Goal: Task Accomplishment & Management: Complete application form

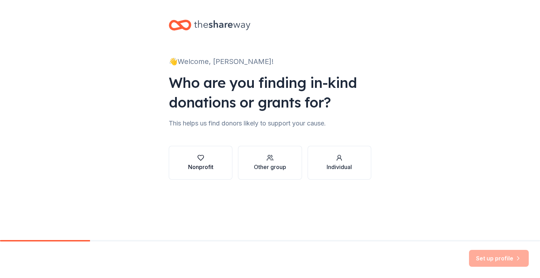
click at [212, 161] on div "button" at bounding box center [200, 157] width 25 height 7
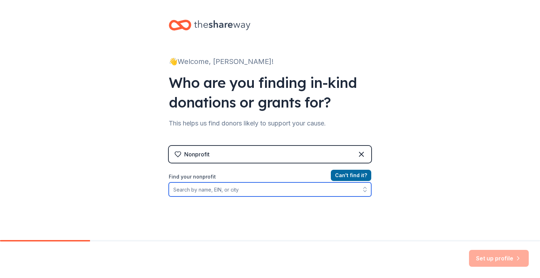
click at [205, 190] on input "Find your nonprofit" at bounding box center [270, 189] width 202 height 14
click at [191, 190] on input "Find your nonprofit" at bounding box center [270, 189] width 202 height 14
paste input "[US_EMPLOYER_IDENTIFICATION_NUMBER]"
type input "[US_EMPLOYER_IDENTIFICATION_NUMBER]"
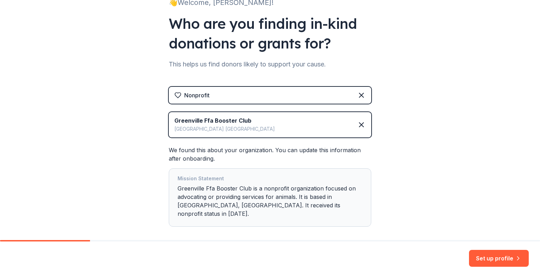
scroll to position [70, 0]
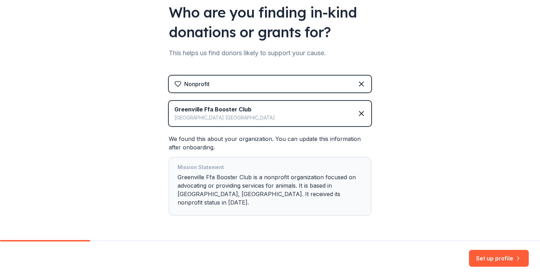
click at [325, 190] on div "Mission Statement Greenville Ffa Booster Club is a nonprofit organization focus…" at bounding box center [269, 186] width 185 height 46
click at [495, 254] on button "Set up profile" at bounding box center [499, 258] width 60 height 17
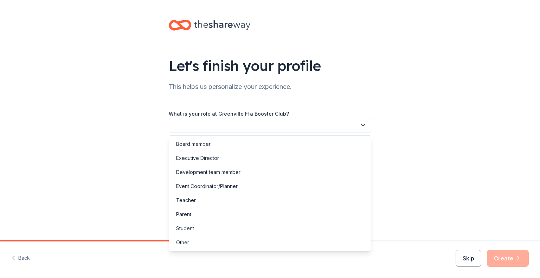
click at [304, 125] on button "button" at bounding box center [270, 125] width 202 height 15
click at [201, 187] on div "Event Coordinator/Planner" at bounding box center [206, 186] width 61 height 8
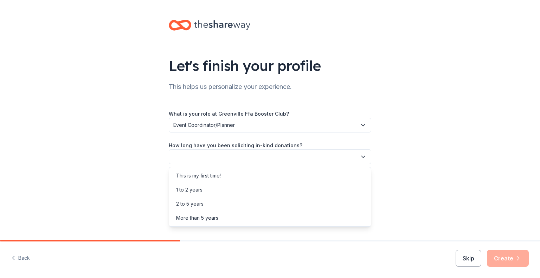
click at [202, 155] on button "button" at bounding box center [270, 156] width 202 height 15
click at [202, 177] on div "This is my first time!" at bounding box center [198, 175] width 45 height 8
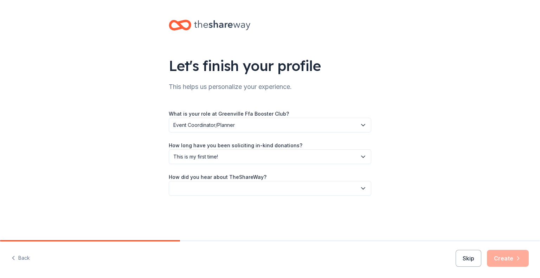
click at [221, 188] on button "button" at bounding box center [270, 188] width 202 height 15
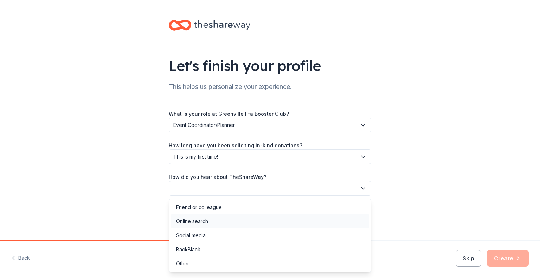
click at [202, 223] on div "Online search" at bounding box center [192, 221] width 32 height 8
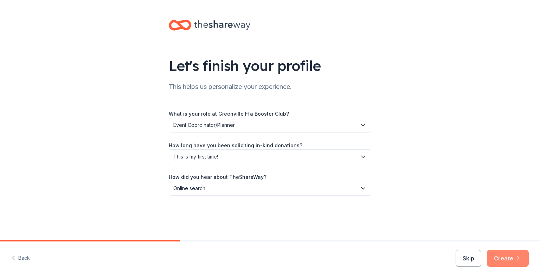
click at [499, 259] on button "Create" at bounding box center [508, 258] width 42 height 17
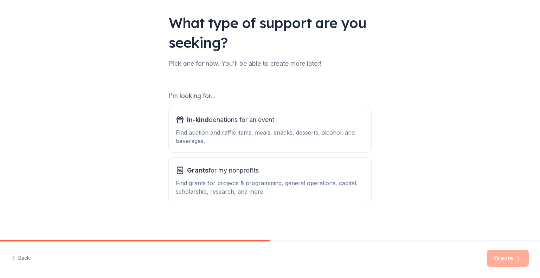
scroll to position [44, 0]
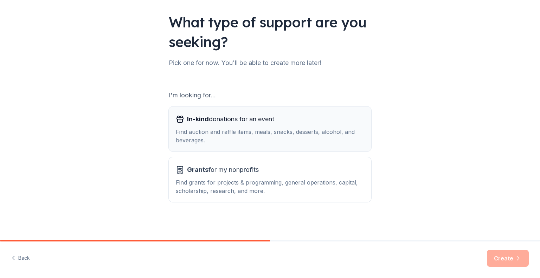
click at [228, 136] on div "Find auction and raffle items, meals, snacks, desserts, alcohol, and beverages." at bounding box center [270, 136] width 188 height 17
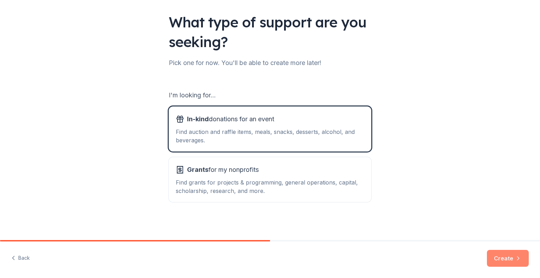
click at [504, 260] on button "Create" at bounding box center [508, 258] width 42 height 17
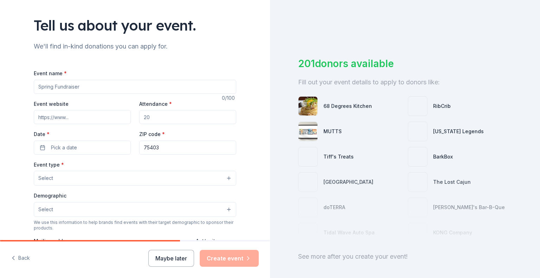
scroll to position [70, 0]
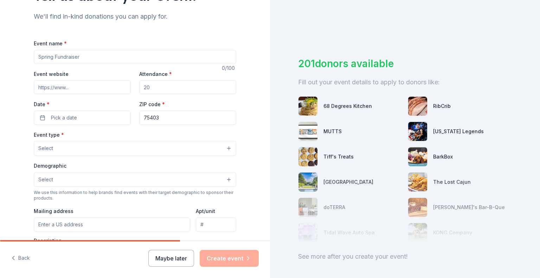
click at [91, 57] on input "Event name *" at bounding box center [135, 57] width 202 height 14
click at [56, 54] on input "Event name *" at bounding box center [135, 57] width 202 height 14
paste input "Our 1st Annual Blue & Gold Gala!"
type input "Our 1st Annual Blue & Gold Gala!"
click at [98, 90] on input "Event website" at bounding box center [82, 87] width 97 height 14
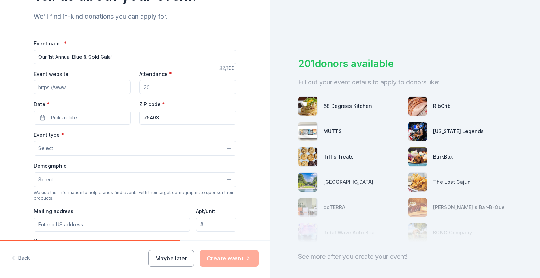
paste input "[DOMAIN_NAME]"
type input "[DOMAIN_NAME]"
click at [166, 90] on input "Attendance *" at bounding box center [187, 87] width 97 height 14
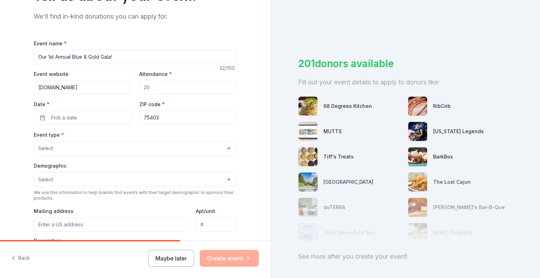
drag, startPoint x: 166, startPoint y: 90, endPoint x: 134, endPoint y: 90, distance: 31.6
click at [135, 90] on div "Event website greenvilleagsupporters.squarespace.com Attendance * Date * Pick a…" at bounding box center [135, 97] width 202 height 55
type input "250"
click at [86, 117] on button "Pick a date" at bounding box center [82, 118] width 97 height 14
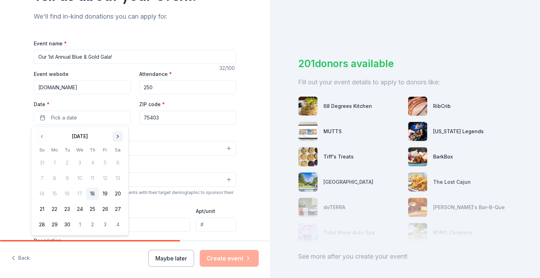
click at [121, 137] on button "Go to next month" at bounding box center [118, 136] width 10 height 10
click at [104, 191] on button "14" at bounding box center [105, 193] width 13 height 13
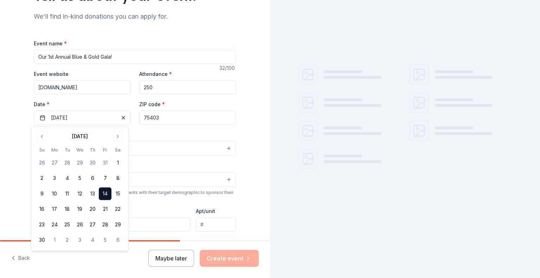
click at [164, 119] on input "75403" at bounding box center [187, 118] width 97 height 14
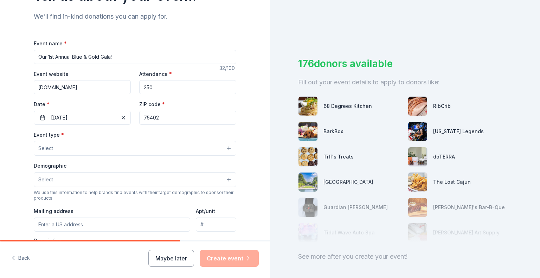
type input "75402"
click at [77, 147] on button "Select" at bounding box center [135, 148] width 202 height 15
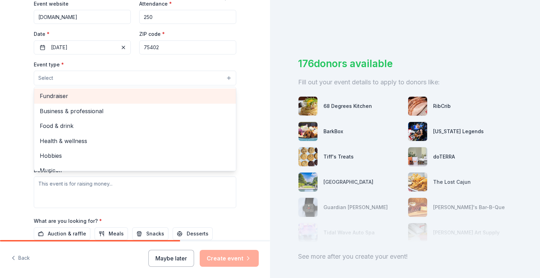
click at [56, 97] on span "Fundraiser" at bounding box center [135, 95] width 190 height 9
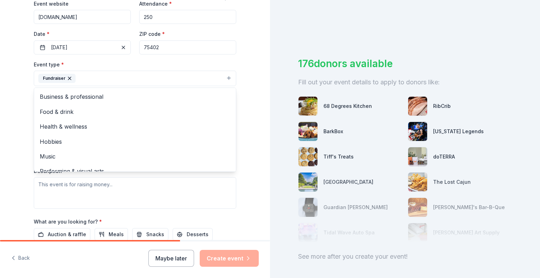
click at [14, 100] on div "Tell us about your event. We'll find in-kind donations you can apply for. Event…" at bounding box center [135, 93] width 270 height 468
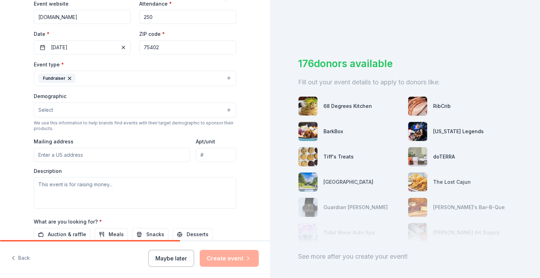
click at [57, 112] on button "Select" at bounding box center [135, 110] width 202 height 15
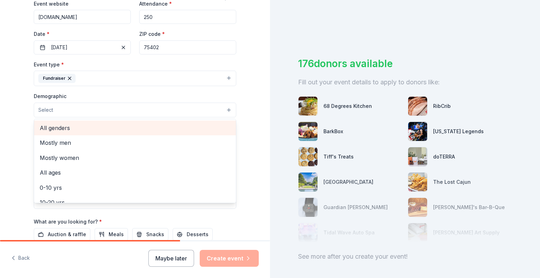
click at [51, 127] on span "All genders" at bounding box center [135, 127] width 190 height 9
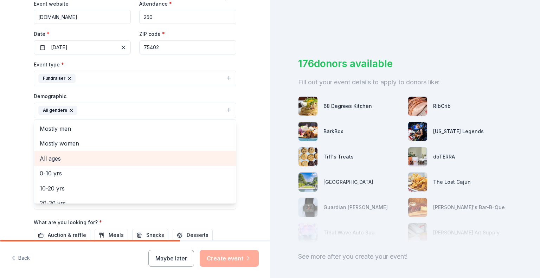
scroll to position [35, 0]
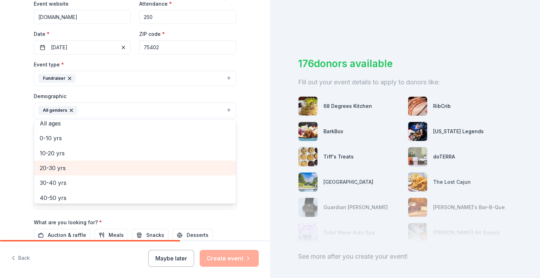
click at [53, 168] on span "20-30 yrs" at bounding box center [135, 167] width 190 height 9
click at [56, 168] on span "30-40 yrs" at bounding box center [135, 167] width 190 height 9
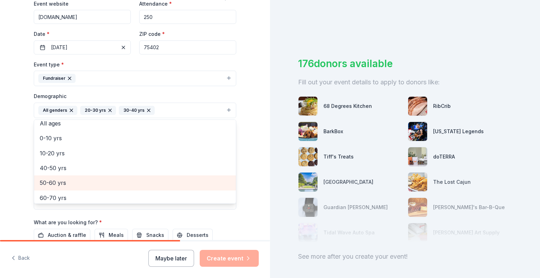
click at [58, 181] on span "50-60 yrs" at bounding box center [135, 182] width 190 height 9
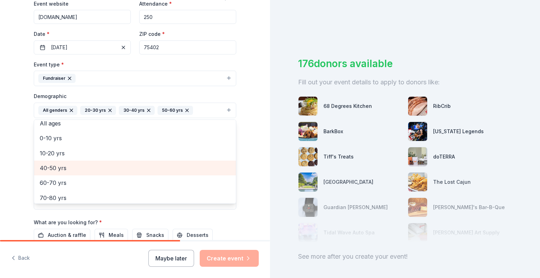
click at [55, 168] on span "40-50 yrs" at bounding box center [135, 167] width 190 height 9
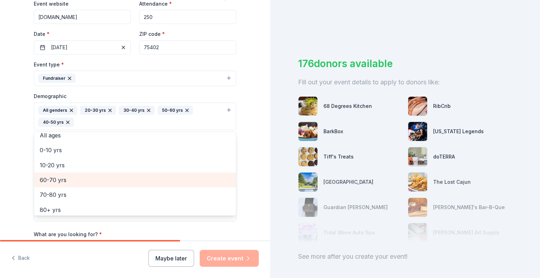
click at [61, 180] on span "60-70 yrs" at bounding box center [135, 179] width 190 height 9
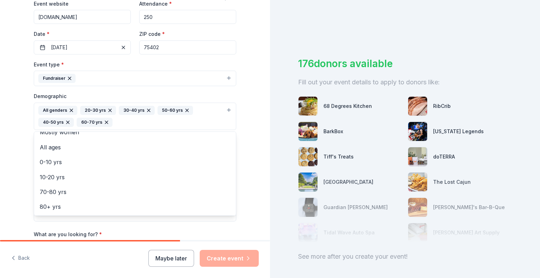
click at [9, 111] on div "Tell us about your event. We'll find in-kind donations you can apply for. Event…" at bounding box center [135, 99] width 270 height 481
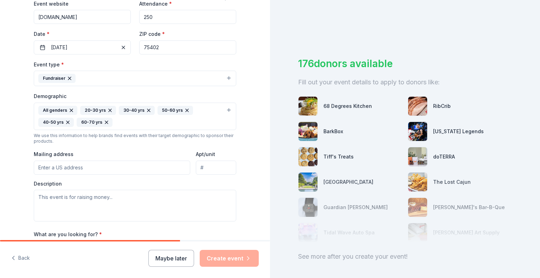
click at [69, 167] on input "Mailing address" at bounding box center [112, 168] width 156 height 14
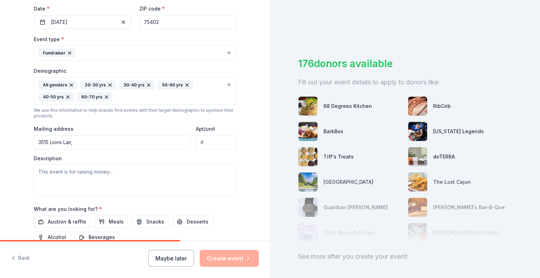
scroll to position [211, 0]
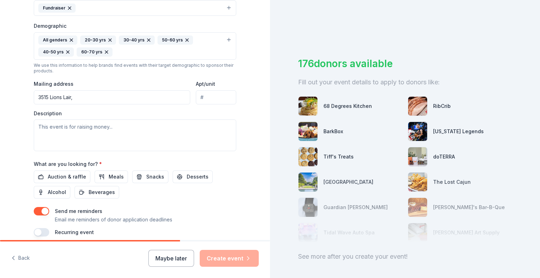
click at [92, 97] on input "3515 Lions Lair," at bounding box center [112, 97] width 156 height 14
drag, startPoint x: 80, startPoint y: 95, endPoint x: 25, endPoint y: 96, distance: 54.8
click at [25, 96] on div "Tell us about your event. We'll find in-kind donations you can apply for. Event…" at bounding box center [134, 29] width 225 height 481
paste input "Rd. Greenville. Texas. 75402"
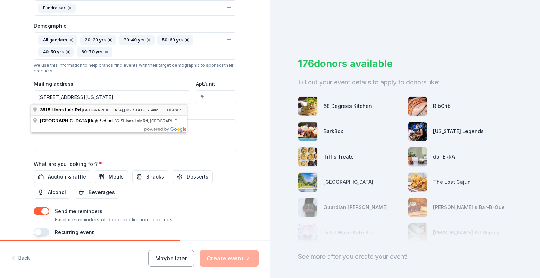
type input "3515 Lions Lair Road, Greenville, TX, 75402"
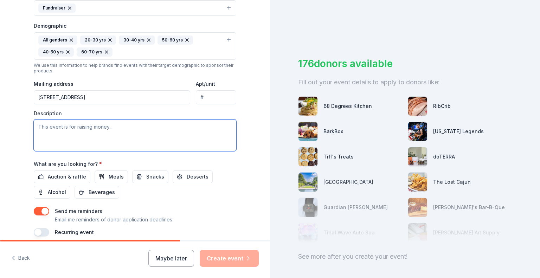
click at [87, 130] on textarea at bounding box center [135, 135] width 202 height 32
click at [59, 125] on textarea "To enrich screen reader interactions, please activate Accessibility in Grammarl…" at bounding box center [135, 135] width 202 height 32
paste textarea "In the Greenville Independent School District, all projects are worthy or don’t…"
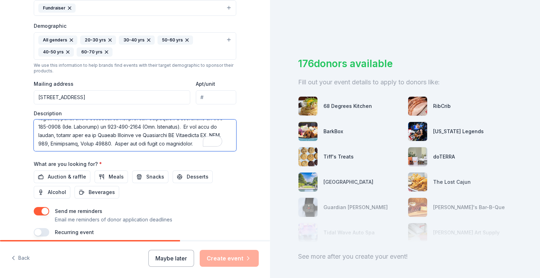
scroll to position [266, 0]
click at [217, 142] on div "11" at bounding box center [217, 141] width 8 height 8
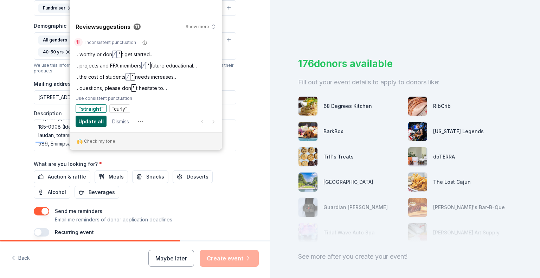
click at [91, 120] on span "Update all" at bounding box center [90, 121] width 25 height 8
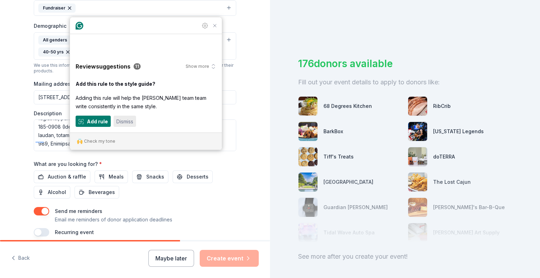
click at [126, 121] on span "Dismiss" at bounding box center [124, 121] width 17 height 8
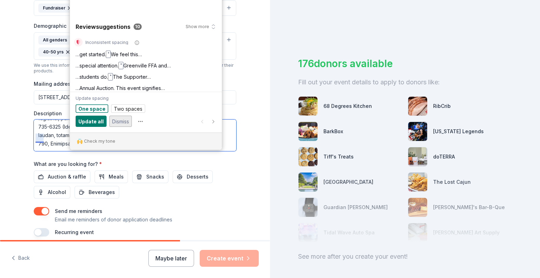
scroll to position [0, 0]
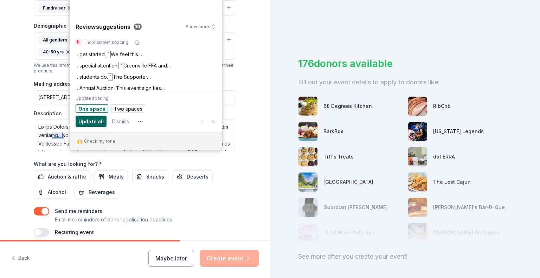
click at [98, 122] on span "Update all" at bounding box center [90, 121] width 25 height 8
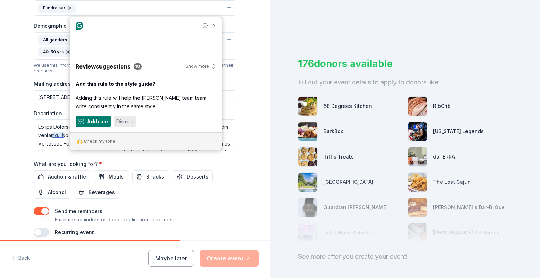
click at [123, 122] on span "Dismiss" at bounding box center [124, 121] width 17 height 8
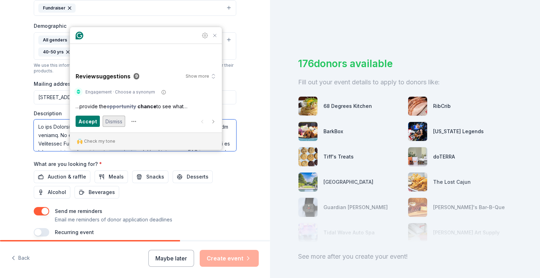
scroll to position [14, 0]
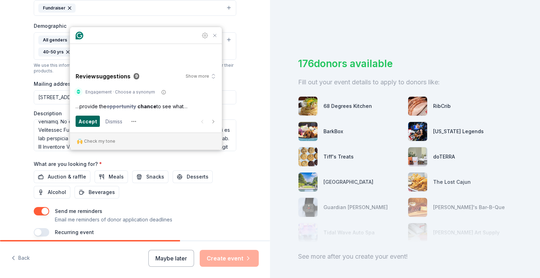
click at [90, 122] on span "Accept" at bounding box center [87, 121] width 19 height 8
click at [91, 120] on span "Accept" at bounding box center [87, 121] width 19 height 8
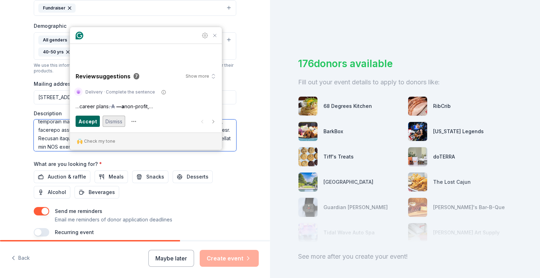
scroll to position [64, 0]
click at [89, 122] on span "Accept" at bounding box center [87, 121] width 19 height 8
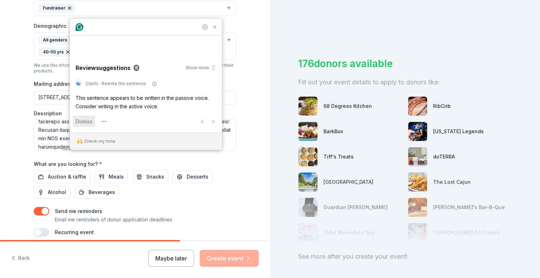
click at [89, 121] on span "Dismiss" at bounding box center [84, 121] width 17 height 8
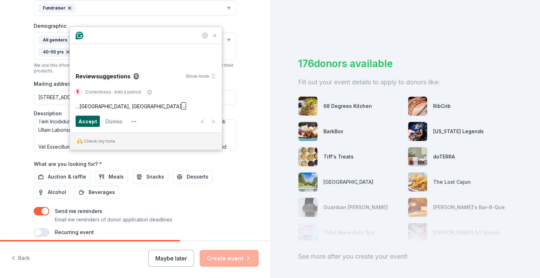
click at [86, 121] on span "Accept" at bounding box center [87, 121] width 19 height 8
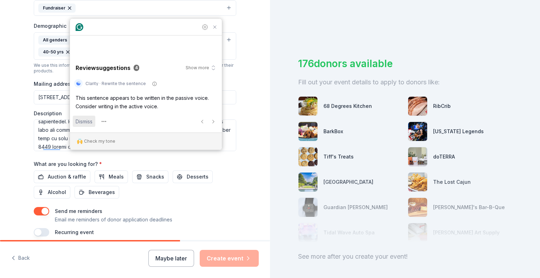
click at [87, 120] on span "Dismiss" at bounding box center [84, 121] width 17 height 8
click at [89, 120] on span "Dismiss" at bounding box center [84, 121] width 17 height 8
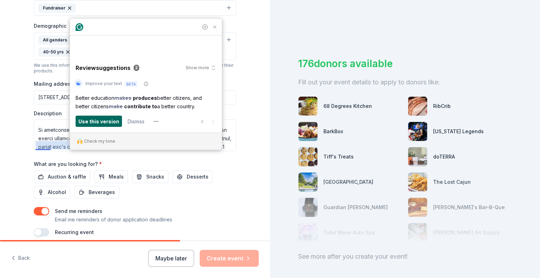
click at [113, 120] on span "Use this version" at bounding box center [98, 121] width 41 height 8
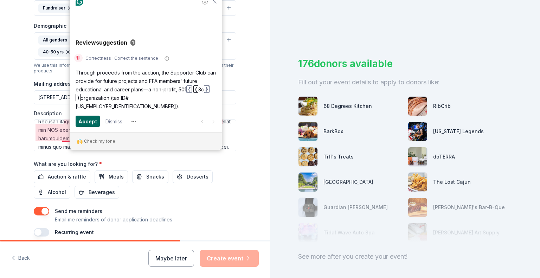
click at [88, 120] on span "Accept" at bounding box center [87, 121] width 19 height 8
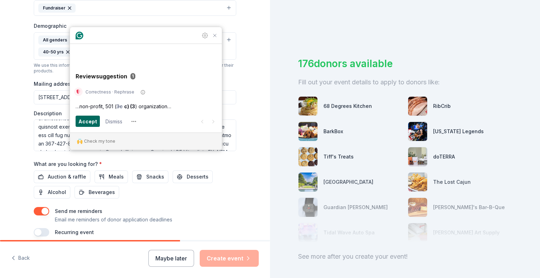
click at [88, 119] on span "Accept" at bounding box center [87, 121] width 19 height 8
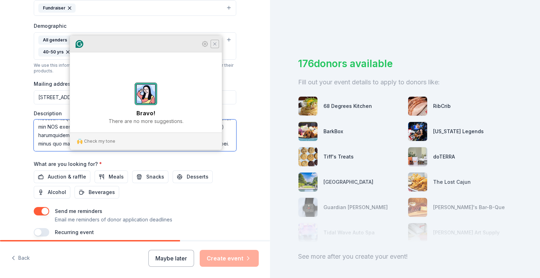
type textarea "In the Greenville Independent School District, all projects are worthy or don't…"
click at [214, 47] on icon "Close Grammarly Assistant" at bounding box center [215, 44] width 6 height 6
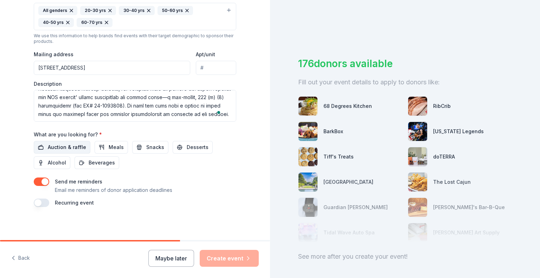
click at [67, 146] on span "Auction & raffle" at bounding box center [67, 147] width 38 height 8
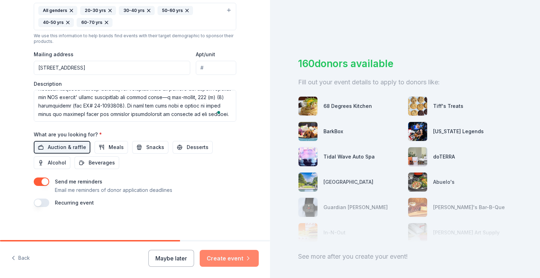
click at [227, 259] on button "Create event" at bounding box center [229, 258] width 59 height 17
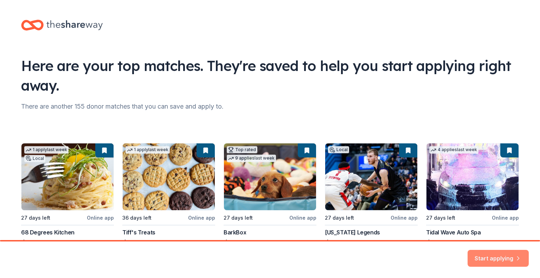
click at [504, 258] on button "Start applying" at bounding box center [497, 254] width 61 height 17
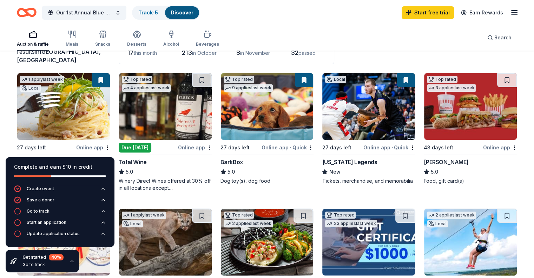
scroll to position [70, 0]
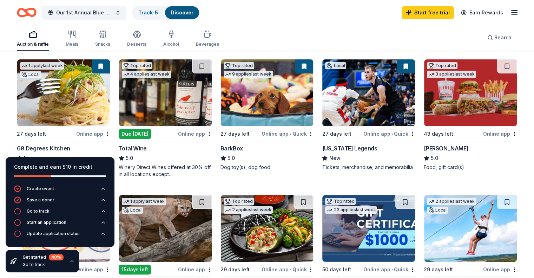
click at [354, 101] on img at bounding box center [368, 92] width 93 height 67
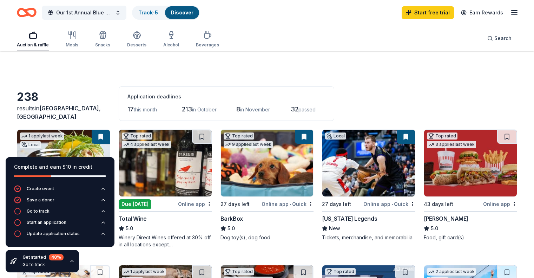
scroll to position [70, 0]
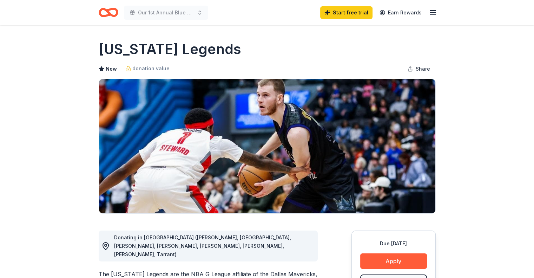
click at [431, 13] on line "button" at bounding box center [433, 13] width 6 height 0
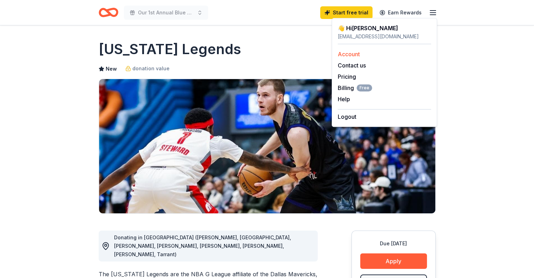
click at [353, 54] on link "Account" at bounding box center [349, 54] width 22 height 7
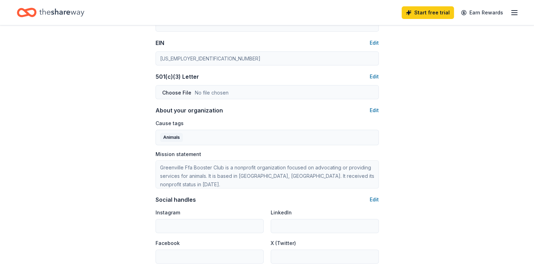
scroll to position [316, 0]
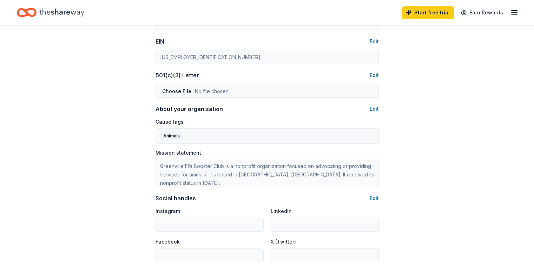
click at [376, 77] on button "Edit" at bounding box center [374, 75] width 9 height 8
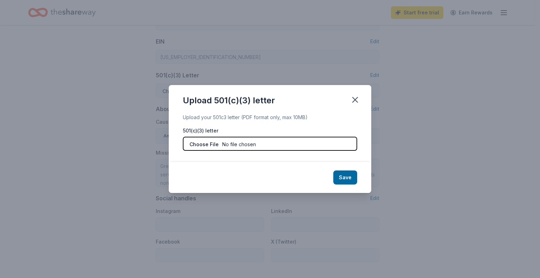
click at [266, 141] on input "file" at bounding box center [270, 144] width 174 height 14
type input "C:\fakepath\501(c)(5) IRS proof letter.pdf"
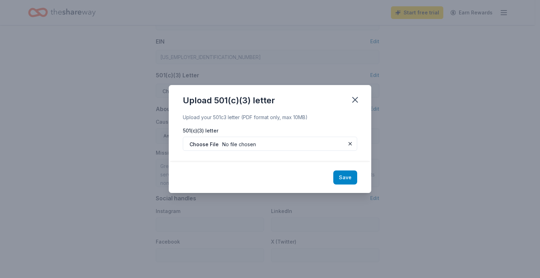
click at [346, 176] on button "Save" at bounding box center [345, 177] width 24 height 14
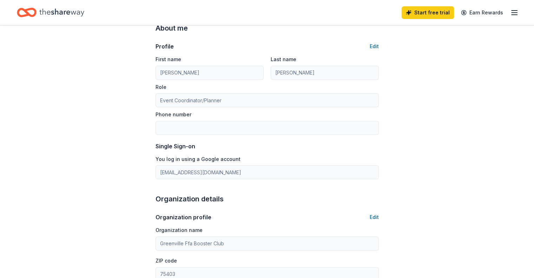
scroll to position [0, 0]
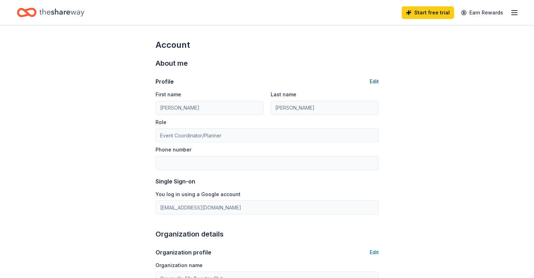
click at [377, 82] on button "Edit" at bounding box center [374, 81] width 9 height 8
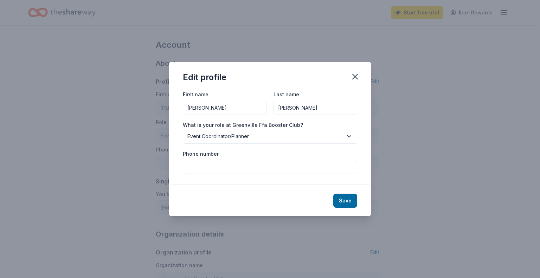
click at [236, 165] on input "Phone number" at bounding box center [270, 167] width 174 height 14
type input "2145383367"
click at [344, 202] on button "Save" at bounding box center [345, 201] width 24 height 14
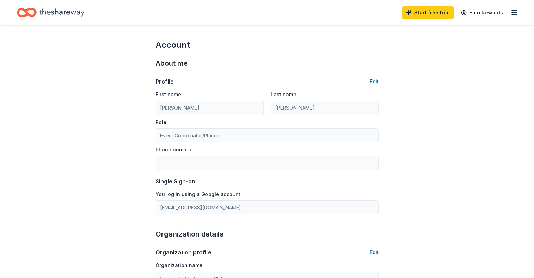
type input "2145383367"
click at [376, 82] on button "Edit" at bounding box center [374, 81] width 9 height 8
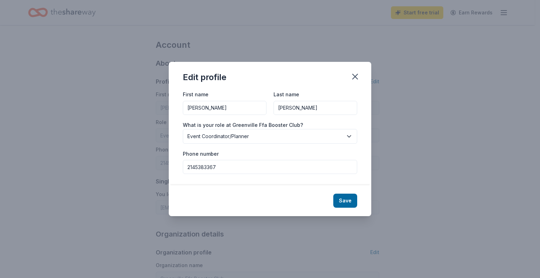
click at [194, 166] on input "2145383367" at bounding box center [270, 167] width 174 height 14
click at [343, 201] on button "Save" at bounding box center [345, 201] width 24 height 14
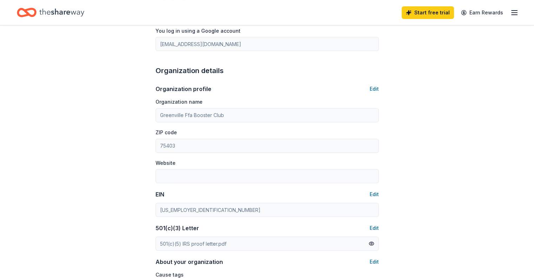
scroll to position [176, 0]
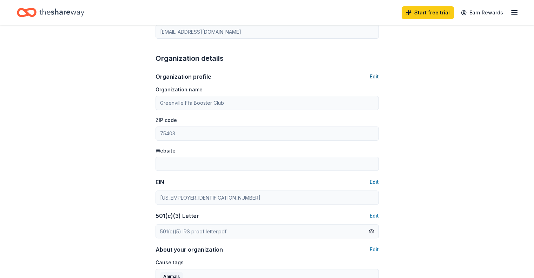
click at [377, 78] on button "Edit" at bounding box center [374, 76] width 9 height 8
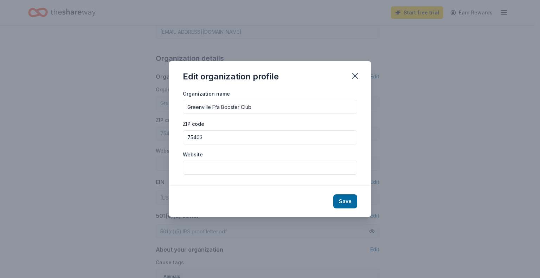
click at [200, 168] on input "Website" at bounding box center [270, 168] width 174 height 14
paste input "[DOMAIN_NAME]"
type input "[DOMAIN_NAME]"
click at [232, 137] on input "75403" at bounding box center [270, 137] width 174 height 14
type input "75402"
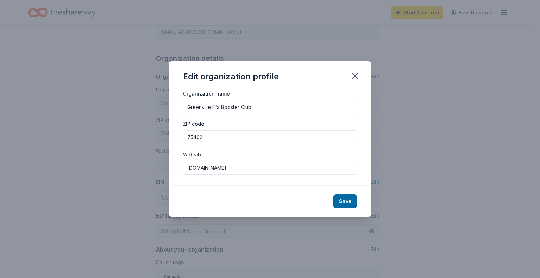
click at [261, 108] on input "Greenville Ffa Booster Club" at bounding box center [270, 107] width 174 height 14
click at [269, 103] on input "Greenville Ffa Booster Club" at bounding box center [270, 107] width 174 height 14
drag, startPoint x: 263, startPoint y: 106, endPoint x: 178, endPoint y: 106, distance: 85.4
click at [178, 106] on div "Organization name Greenville Ffa Booster Club ZIP code 75402 Website greenville…" at bounding box center [270, 137] width 202 height 97
paste input "Ag Supporters"
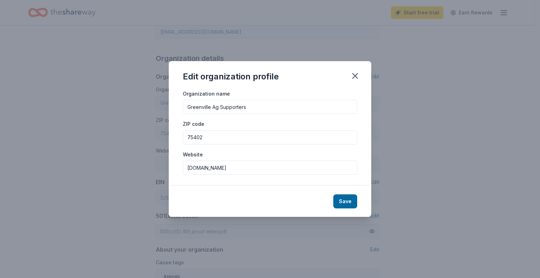
type input "Greenville Ag Supporters"
click at [264, 91] on div "Organization name Greenville Ag Supporters" at bounding box center [270, 101] width 174 height 25
click at [351, 201] on button "Save" at bounding box center [345, 201] width 24 height 14
type input "Greenville Ag Supporters"
type input "75402"
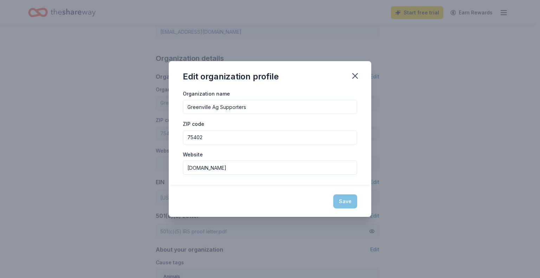
type input "[DOMAIN_NAME]"
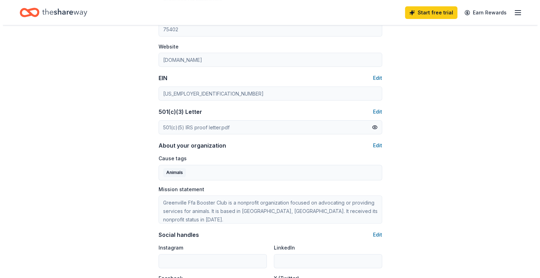
scroll to position [281, 0]
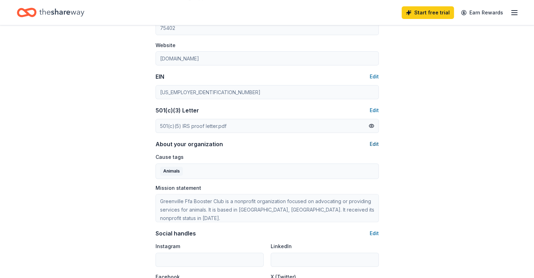
click at [373, 144] on button "Edit" at bounding box center [374, 144] width 9 height 8
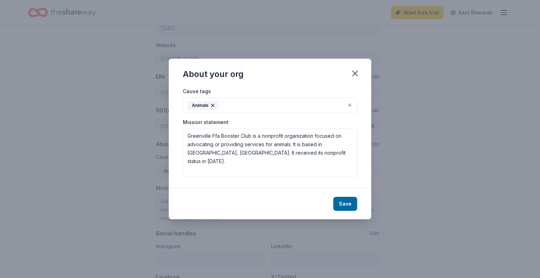
click at [351, 104] on div "Cause tags Animals Mission statement Greenville Ffa Booster Club is a nonprofit…" at bounding box center [270, 137] width 202 height 101
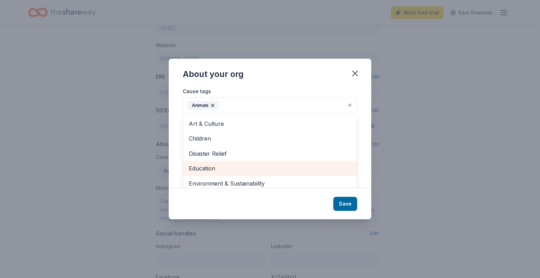
click at [204, 167] on span "Education" at bounding box center [270, 168] width 162 height 9
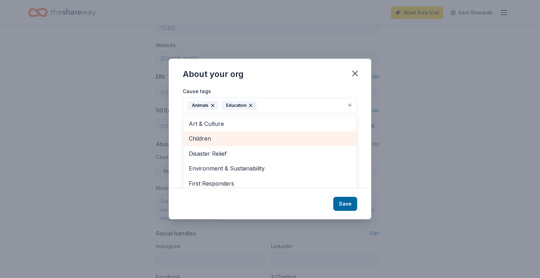
click at [211, 139] on span "Children" at bounding box center [270, 138] width 162 height 9
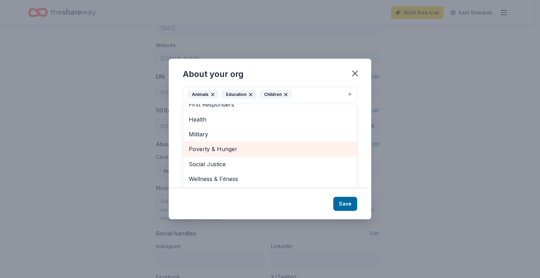
scroll to position [0, 0]
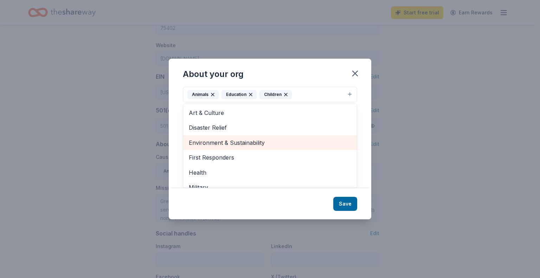
click at [264, 143] on span "Environment & Sustainability" at bounding box center [270, 142] width 162 height 9
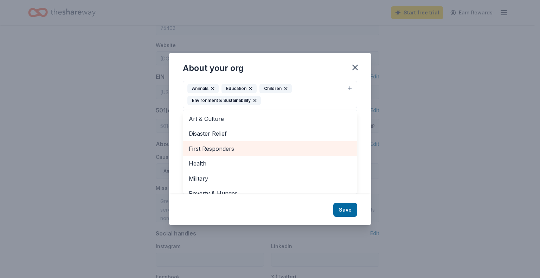
scroll to position [38, 0]
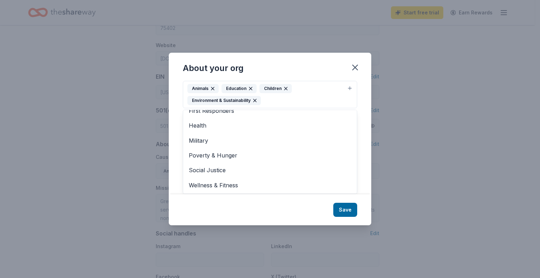
click at [348, 209] on div "About your org Cause tags Animals Education Children Environment & Sustainabili…" at bounding box center [270, 139] width 202 height 172
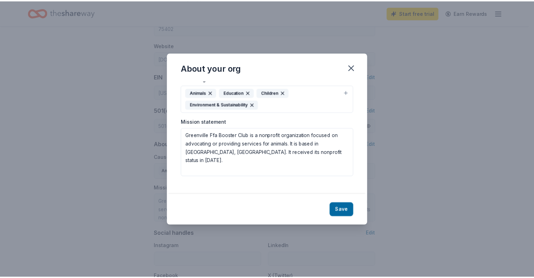
scroll to position [0, 0]
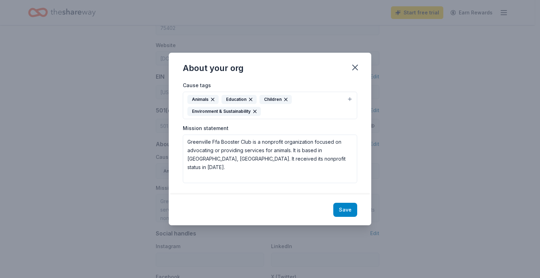
click at [348, 210] on button "Save" at bounding box center [345, 210] width 24 height 14
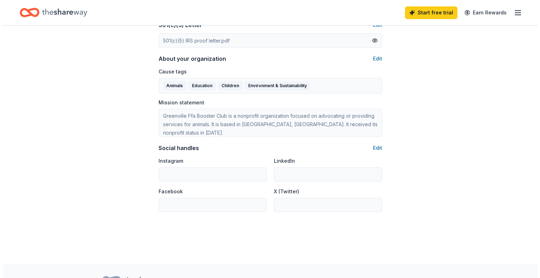
scroll to position [386, 0]
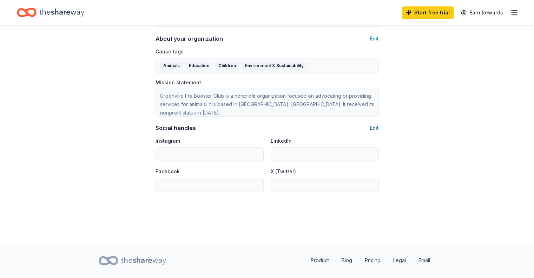
click at [374, 128] on button "Edit" at bounding box center [374, 128] width 9 height 8
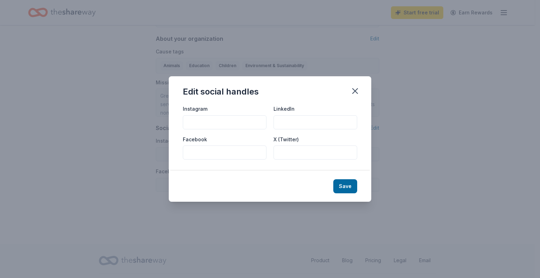
click at [228, 148] on input "Facebook" at bounding box center [225, 152] width 84 height 14
paste input "https://www.facebook.com/greenville.tx.ag.supporters"
type input "https://www.facebook.com/greenville.tx.ag.supporters"
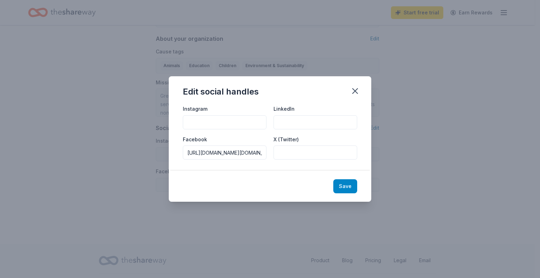
click at [342, 183] on button "Save" at bounding box center [345, 186] width 24 height 14
type input "https://www.facebook.com/greenville.tx.ag.supporters"
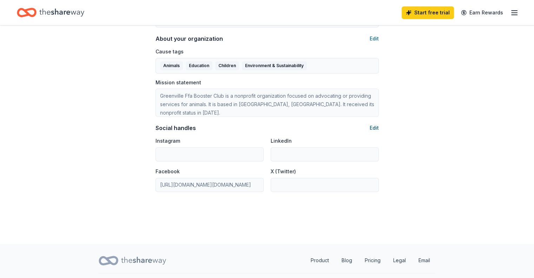
click at [376, 126] on button "Edit" at bounding box center [374, 128] width 9 height 8
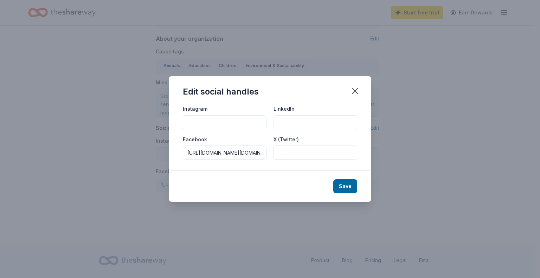
click at [216, 125] on input "Instagram" at bounding box center [225, 122] width 84 height 14
paste input "https://www.instagram.com/greenvilletxffa/"
type input "https://www.instagram.com/greenvilletxffa/"
click at [349, 183] on button "Save" at bounding box center [345, 186] width 24 height 14
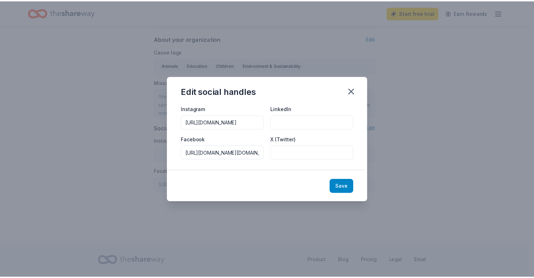
scroll to position [0, 0]
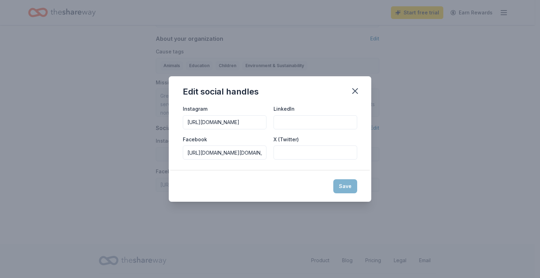
type input "https://www.instagram.com/greenvilletxffa/"
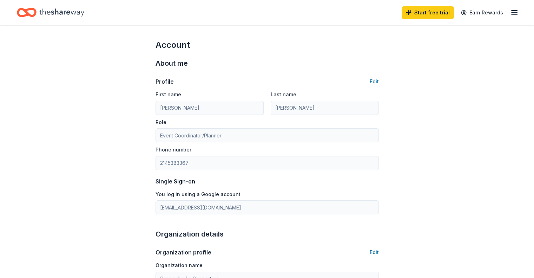
click at [510, 11] on icon "button" at bounding box center [514, 12] width 8 height 8
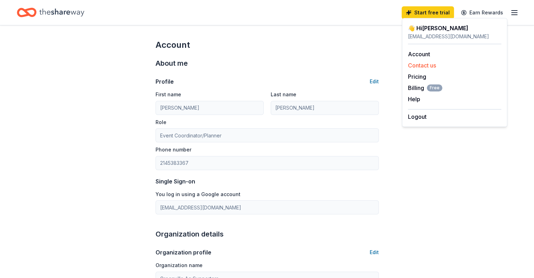
click at [423, 61] on button "Contact us" at bounding box center [422, 65] width 28 height 8
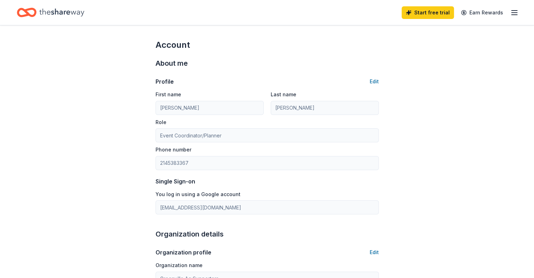
click at [510, 14] on icon "button" at bounding box center [514, 12] width 8 height 8
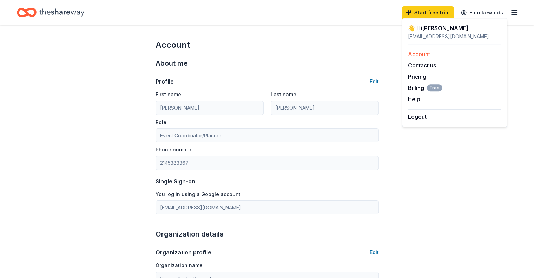
click at [424, 54] on link "Account" at bounding box center [419, 54] width 22 height 7
click at [80, 17] on icon "Home" at bounding box center [61, 12] width 45 height 14
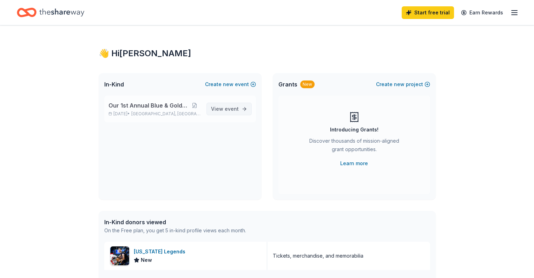
click at [232, 110] on span "event" at bounding box center [232, 109] width 14 height 6
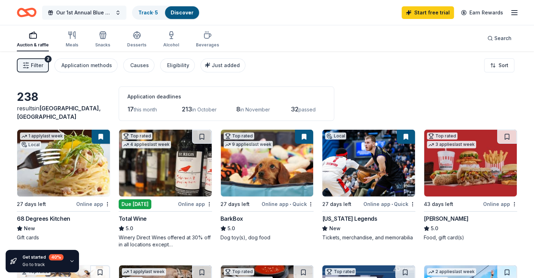
click at [112, 12] on span "Our 1st Annual Blue & Gold Gala!" at bounding box center [84, 12] width 56 height 8
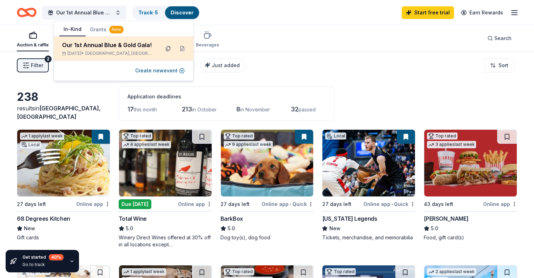
click at [167, 49] on button at bounding box center [168, 48] width 11 height 11
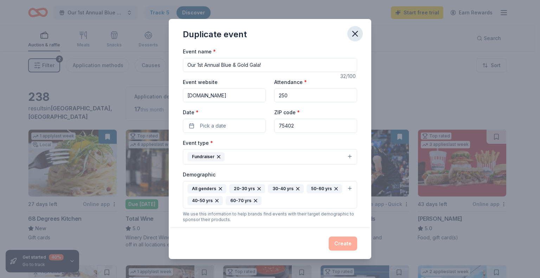
click at [352, 34] on icon "button" at bounding box center [355, 34] width 10 height 10
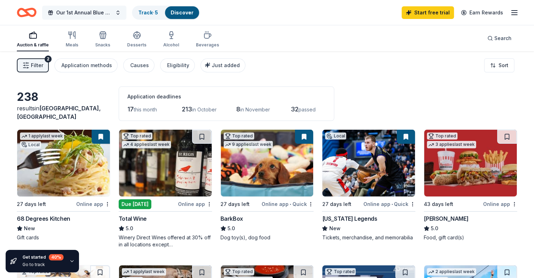
click at [77, 13] on span "Our 1st Annual Blue & Gold Gala!" at bounding box center [84, 12] width 56 height 8
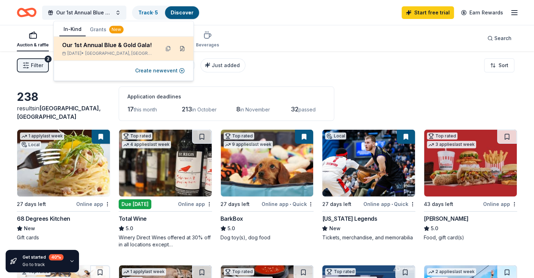
click at [181, 49] on button at bounding box center [182, 48] width 11 height 11
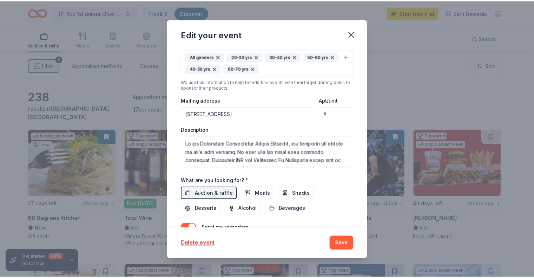
scroll to position [211, 0]
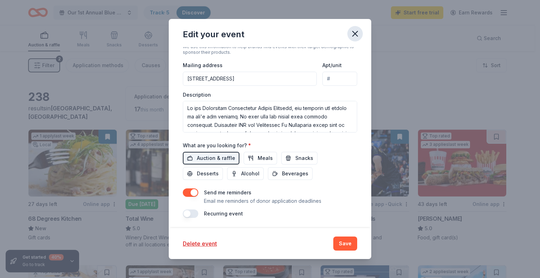
click at [356, 33] on icon "button" at bounding box center [355, 34] width 10 height 10
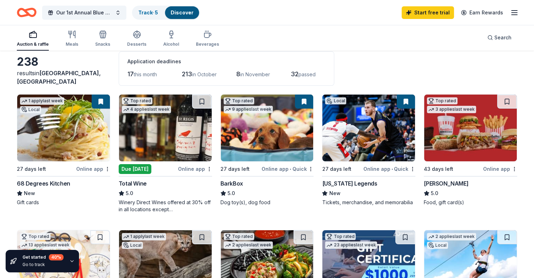
scroll to position [35, 0]
click at [355, 119] on img at bounding box center [368, 127] width 93 height 67
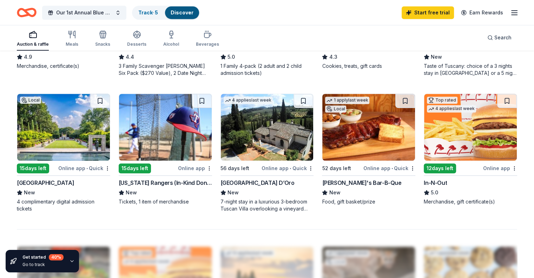
scroll to position [492, 0]
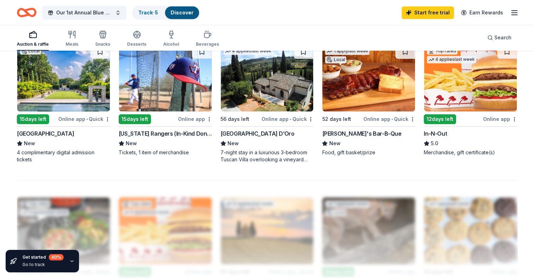
click at [61, 80] on img at bounding box center [63, 78] width 93 height 67
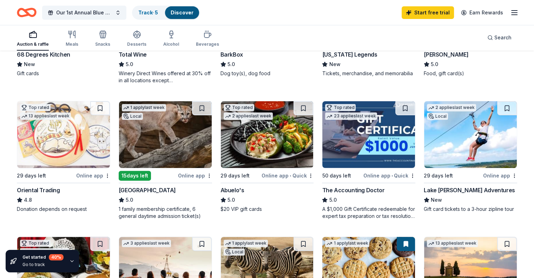
scroll to position [70, 0]
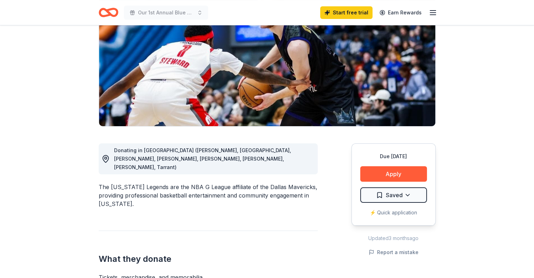
scroll to position [105, 0]
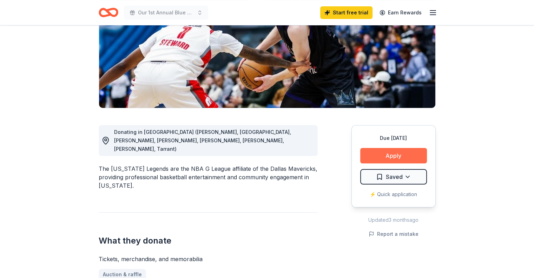
click at [380, 156] on button "Apply" at bounding box center [393, 155] width 67 height 15
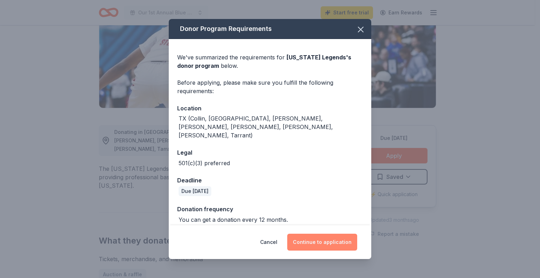
click at [322, 243] on button "Continue to application" at bounding box center [322, 242] width 70 height 17
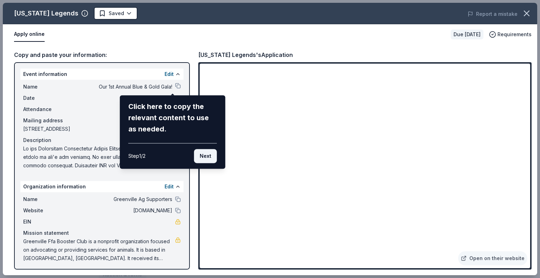
click at [203, 155] on button "Next" at bounding box center [205, 156] width 23 height 14
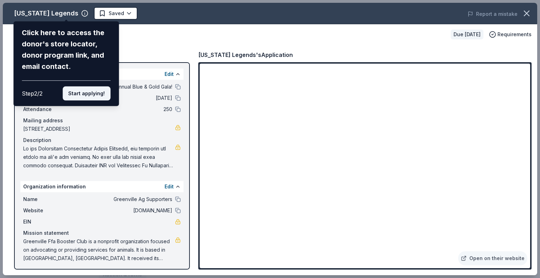
click at [98, 95] on button "Start applying!" at bounding box center [87, 93] width 48 height 14
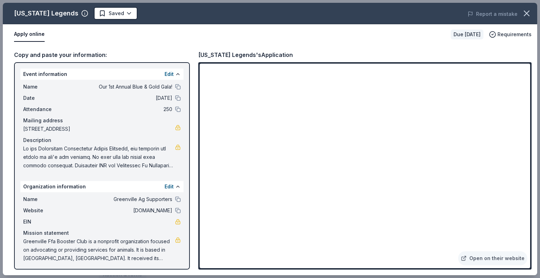
drag, startPoint x: 91, startPoint y: 86, endPoint x: 134, endPoint y: 87, distance: 42.9
click at [134, 87] on span "Our 1st Annual Blue & Gold Gala!" at bounding box center [121, 87] width 102 height 8
click at [175, 88] on button at bounding box center [178, 87] width 6 height 6
click at [528, 11] on icon "button" at bounding box center [526, 13] width 5 height 5
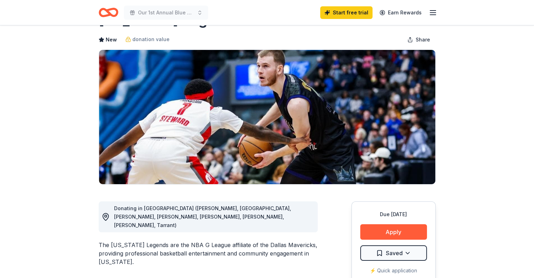
scroll to position [0, 0]
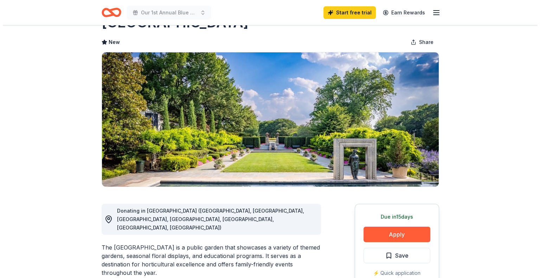
scroll to position [70, 0]
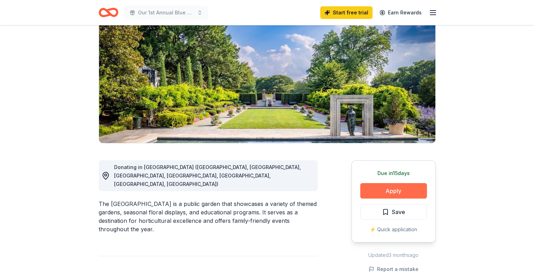
click at [397, 191] on button "Apply" at bounding box center [393, 190] width 67 height 15
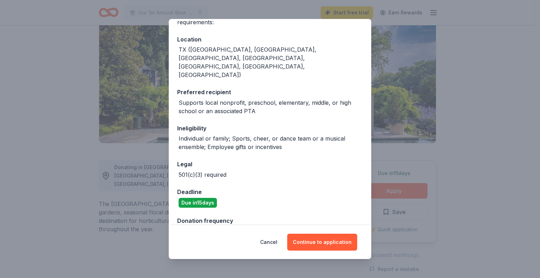
scroll to position [70, 0]
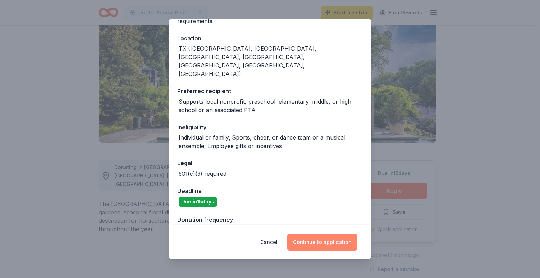
click at [329, 241] on button "Continue to application" at bounding box center [322, 242] width 70 height 17
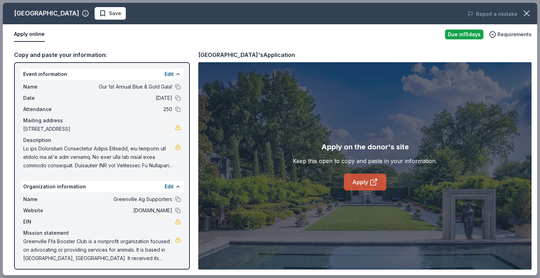
click at [360, 180] on link "Apply" at bounding box center [365, 182] width 43 height 17
click at [370, 181] on icon at bounding box center [372, 182] width 5 height 5
click at [30, 37] on button "Apply online" at bounding box center [29, 34] width 31 height 15
click at [41, 30] on button "Apply online" at bounding box center [29, 34] width 31 height 15
click at [33, 34] on button "Apply online" at bounding box center [29, 34] width 31 height 15
